Goal: Transaction & Acquisition: Purchase product/service

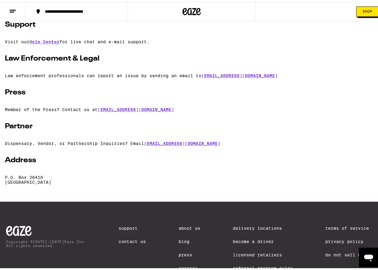
scroll to position [138, 0]
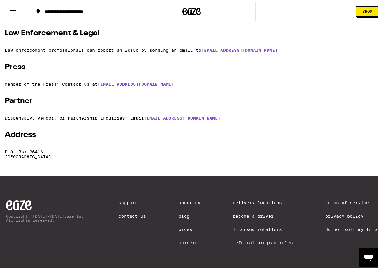
click at [259, 212] on link "Become a Driver" at bounding box center [263, 214] width 60 height 5
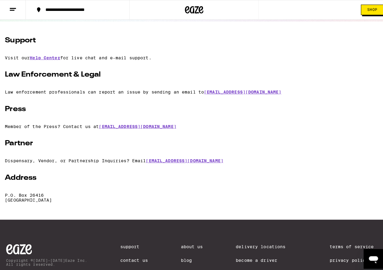
scroll to position [0, 0]
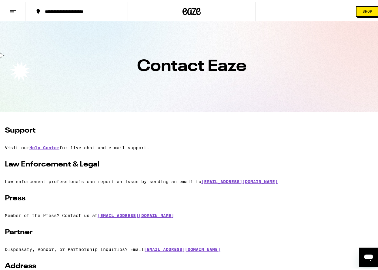
click at [14, 10] on line at bounding box center [12, 10] width 5 height 0
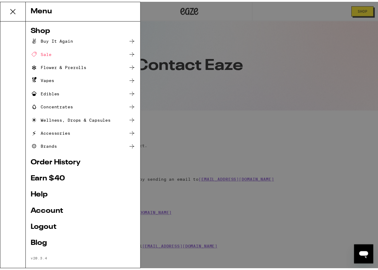
scroll to position [8, 0]
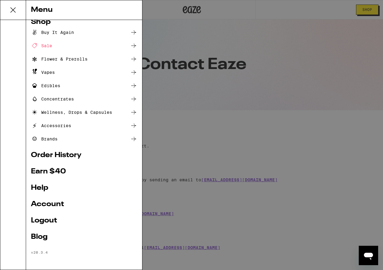
click at [9, 6] on icon at bounding box center [13, 10] width 12 height 12
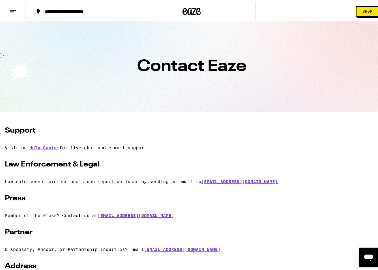
click at [188, 11] on icon at bounding box center [191, 9] width 9 height 7
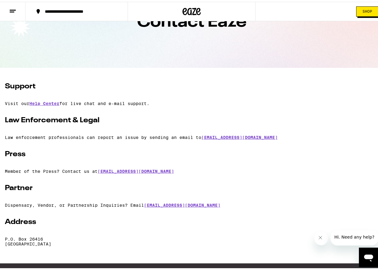
scroll to position [41, 0]
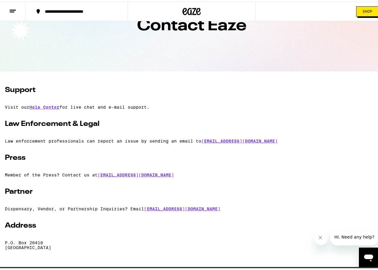
click at [86, 6] on button "**********" at bounding box center [76, 10] width 102 height 18
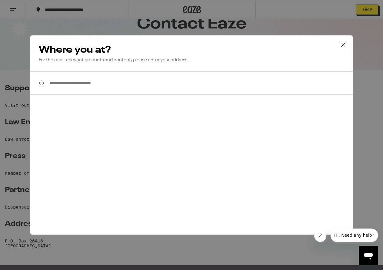
click at [81, 82] on input "**********" at bounding box center [191, 83] width 323 height 23
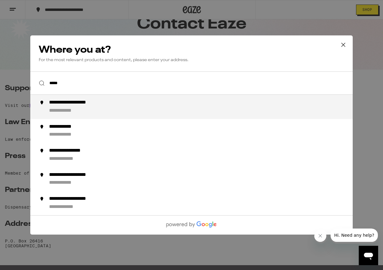
type input "**********"
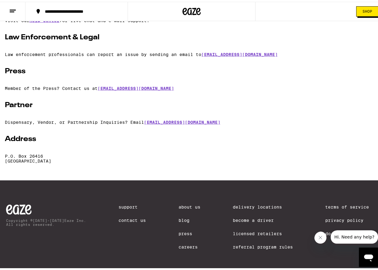
scroll to position [138, 0]
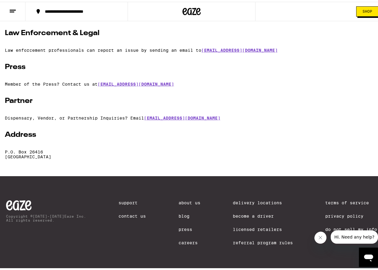
click at [241, 200] on link "Delivery Locations" at bounding box center [263, 201] width 60 height 5
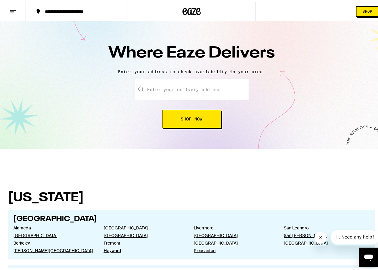
click at [170, 87] on input "text" at bounding box center [192, 87] width 114 height 21
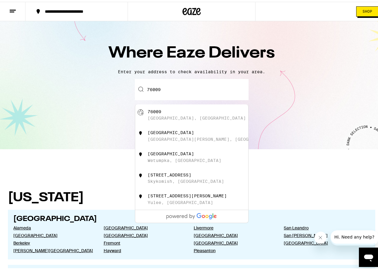
click at [167, 112] on div "[GEOGRAPHIC_DATA][PERSON_NAME], [GEOGRAPHIC_DATA]" at bounding box center [202, 114] width 108 height 12
type input "[PERSON_NAME][GEOGRAPHIC_DATA]"
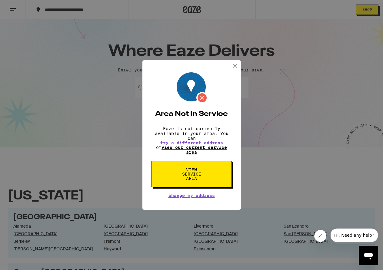
click at [191, 149] on link "view our current service area" at bounding box center [194, 150] width 65 height 10
click at [192, 172] on span "View Service Area" at bounding box center [191, 174] width 31 height 13
click at [202, 96] on img at bounding box center [192, 87] width 31 height 31
click at [187, 172] on span "View Service Area" at bounding box center [191, 174] width 31 height 13
click at [235, 66] on img at bounding box center [235, 66] width 8 height 8
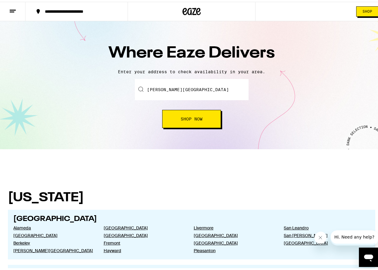
click at [188, 5] on icon at bounding box center [192, 9] width 18 height 11
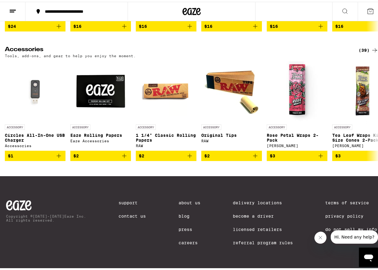
scroll to position [2512, 0]
